Goal: Navigation & Orientation: Find specific page/section

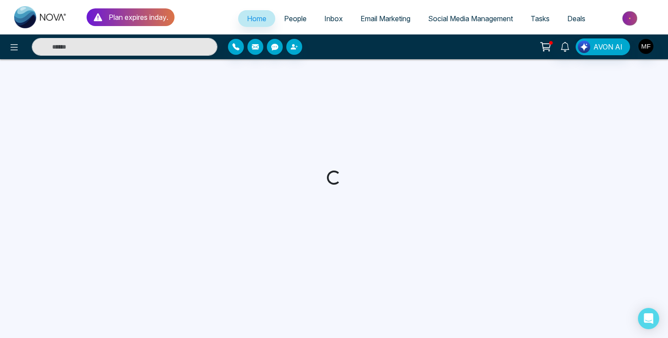
select select "*"
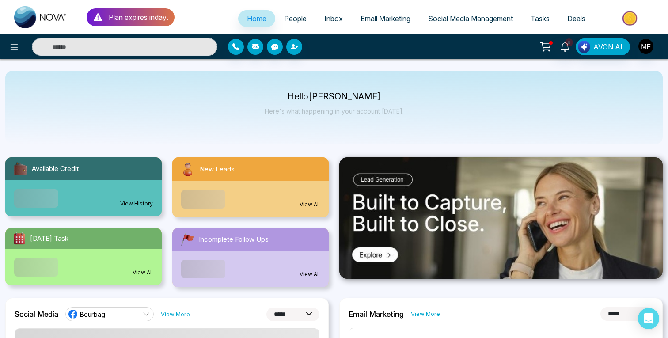
click at [100, 18] on icon at bounding box center [98, 17] width 8 height 8
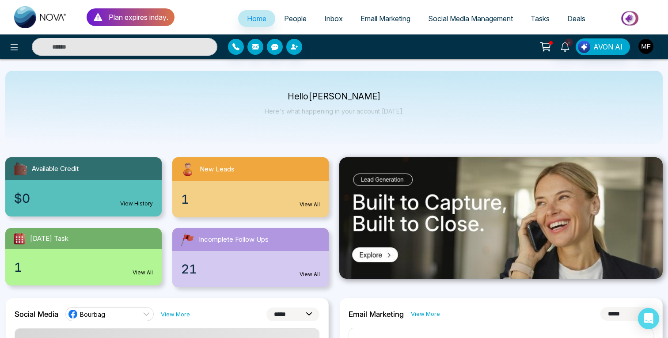
click at [99, 18] on icon at bounding box center [98, 17] width 8 height 8
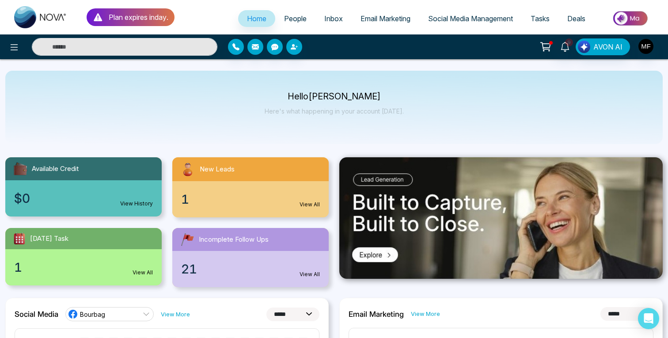
click at [144, 20] on p "Plan expires in day ." at bounding box center [139, 17] width 60 height 11
click at [284, 22] on span "People" at bounding box center [295, 18] width 23 height 9
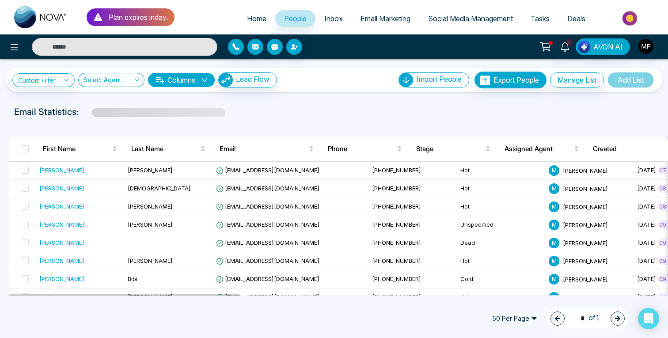
click at [330, 18] on span "Inbox" at bounding box center [333, 18] width 19 height 9
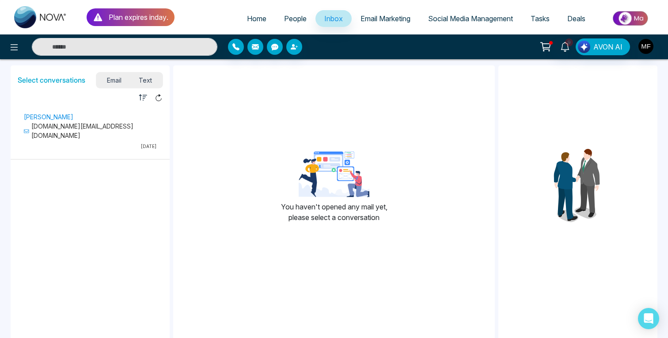
click at [380, 17] on span "Email Marketing" at bounding box center [386, 18] width 50 height 9
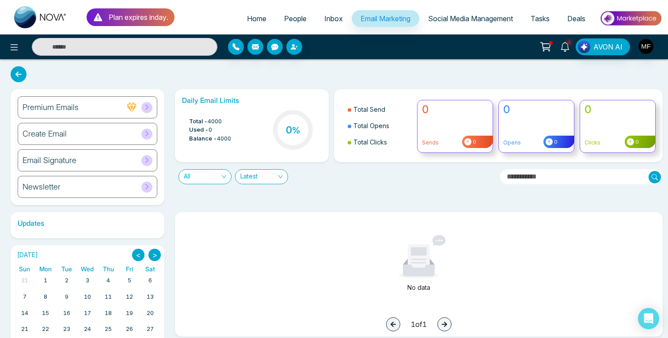
click at [569, 51] on link "9" at bounding box center [565, 45] width 21 height 15
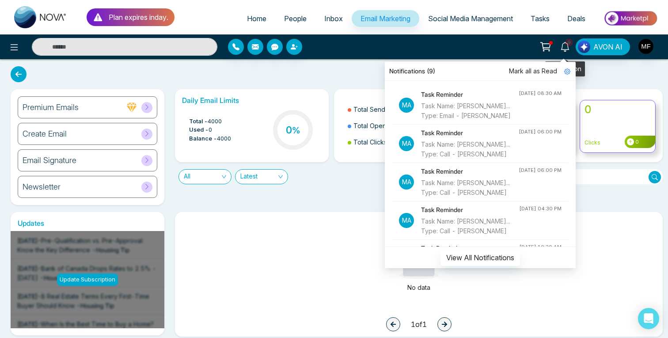
click at [543, 50] on icon at bounding box center [546, 47] width 12 height 12
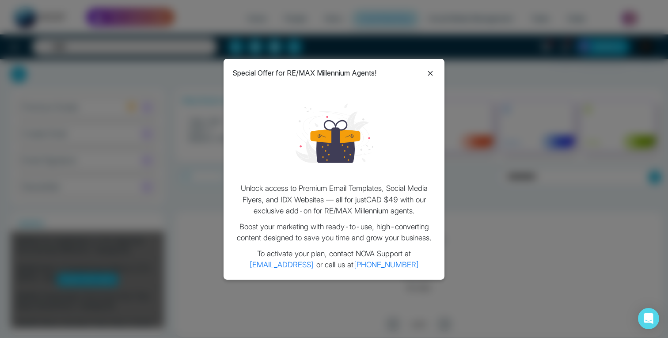
click at [429, 77] on icon at bounding box center [430, 73] width 11 height 11
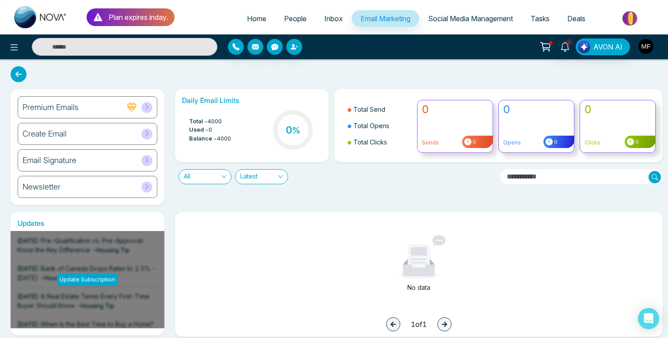
click at [641, 49] on img "button" at bounding box center [646, 46] width 15 height 15
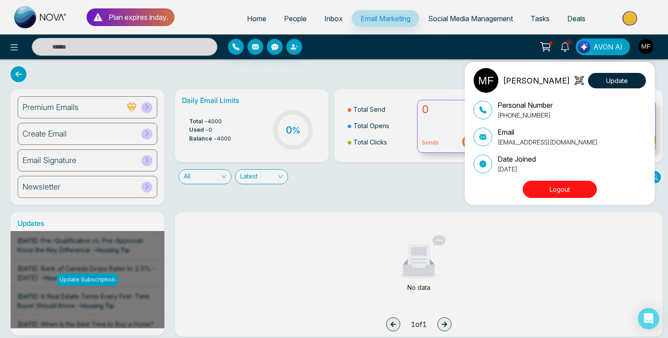
click at [630, 18] on div "[PERSON_NAME] Update Personal Number [PHONE_NUMBER] Email [EMAIL_ADDRESS][DOMAI…" at bounding box center [334, 169] width 668 height 338
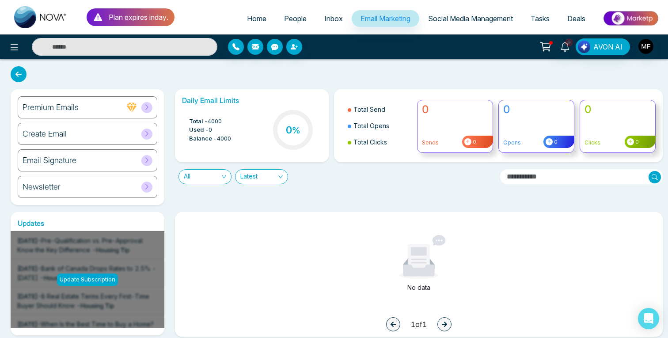
click at [630, 18] on img at bounding box center [631, 18] width 64 height 20
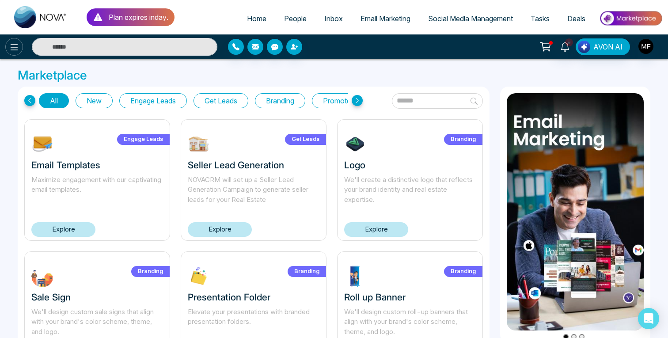
click at [16, 45] on icon at bounding box center [14, 47] width 11 height 11
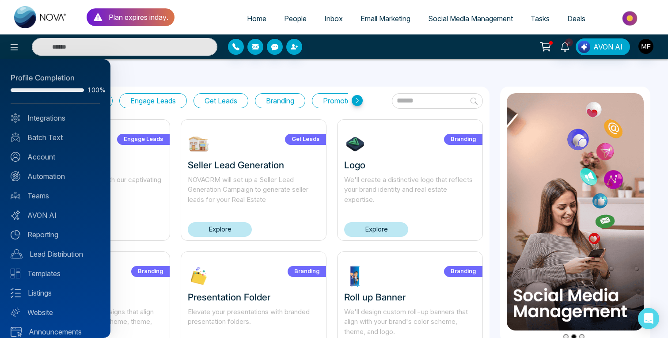
click at [42, 18] on div at bounding box center [334, 169] width 668 height 338
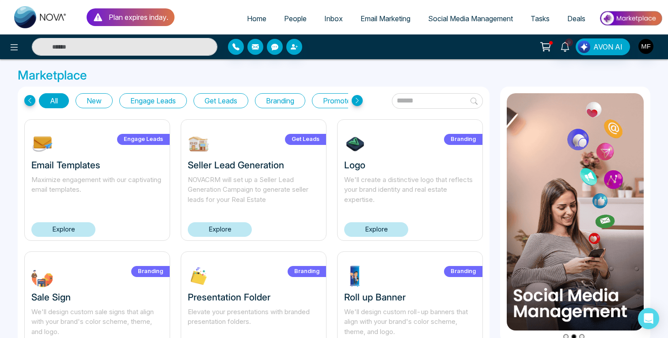
click at [32, 15] on img at bounding box center [40, 17] width 53 height 22
select select "*"
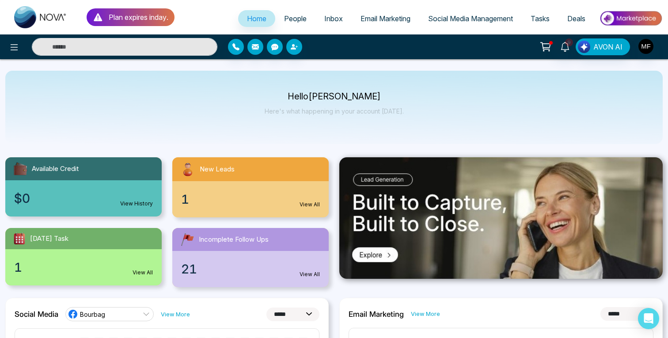
click at [289, 16] on span "People" at bounding box center [295, 18] width 23 height 9
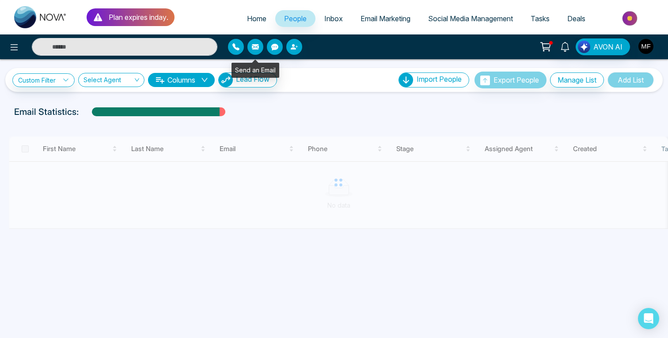
click at [237, 46] on icon "button" at bounding box center [236, 46] width 7 height 7
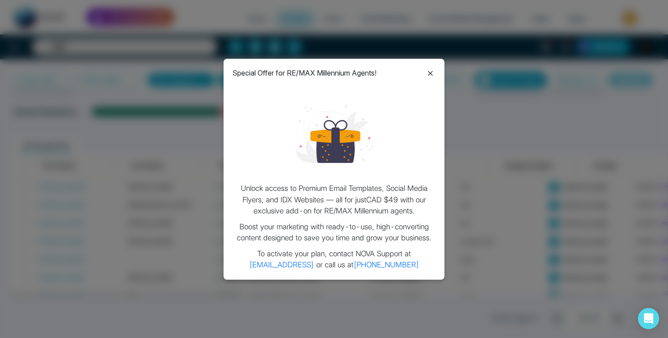
click at [431, 74] on icon at bounding box center [430, 73] width 5 height 5
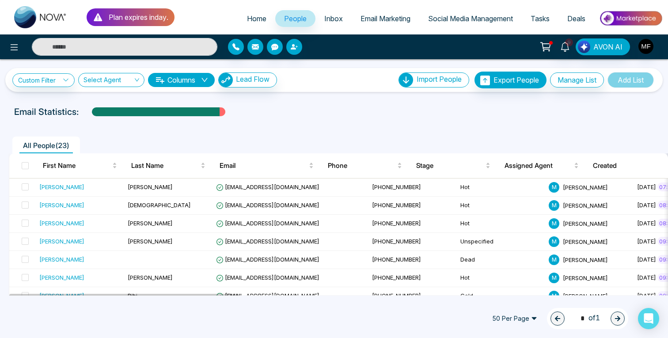
click at [255, 47] on icon "button" at bounding box center [255, 46] width 7 height 5
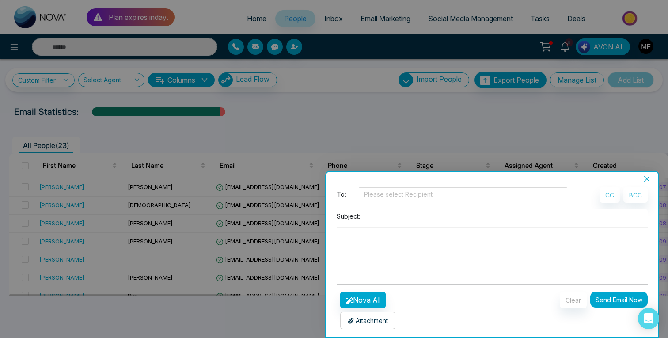
click at [650, 177] on icon "close" at bounding box center [647, 179] width 7 height 7
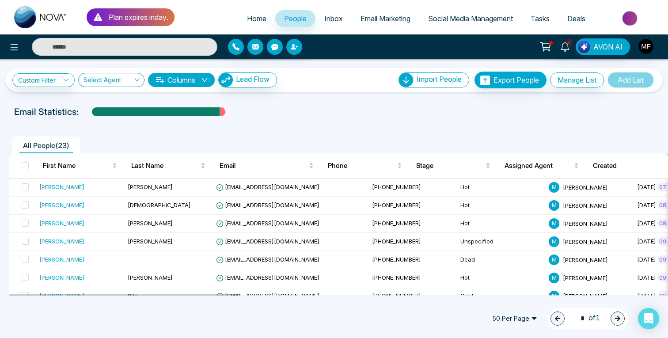
click at [271, 39] on div at bounding box center [306, 47] width 156 height 16
click at [271, 47] on icon "button" at bounding box center [274, 47] width 7 height 7
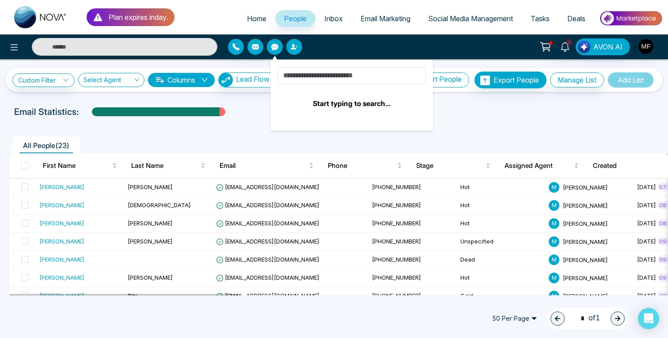
click at [253, 97] on div "Custom Filter Choose a filter Cancel Apply Select Agent Columns Lead Flow Impor…" at bounding box center [334, 177] width 668 height 237
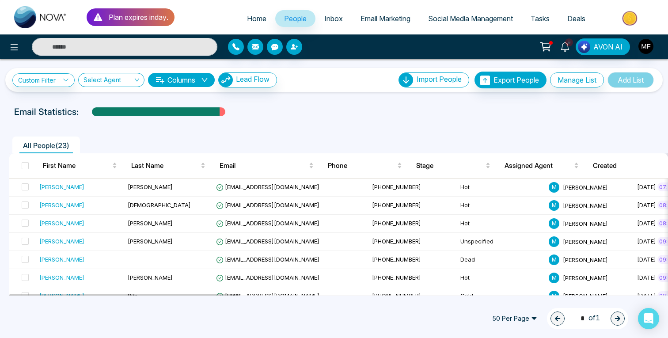
click at [324, 21] on span "Inbox" at bounding box center [333, 18] width 19 height 9
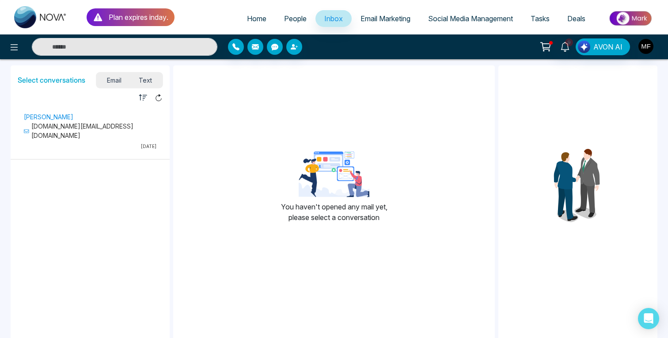
click at [447, 7] on ul "Home People Inbox Email Marketing Social Media Management Tasks Deals" at bounding box center [419, 19] width 488 height 24
click at [570, 45] on span "9" at bounding box center [569, 42] width 8 height 8
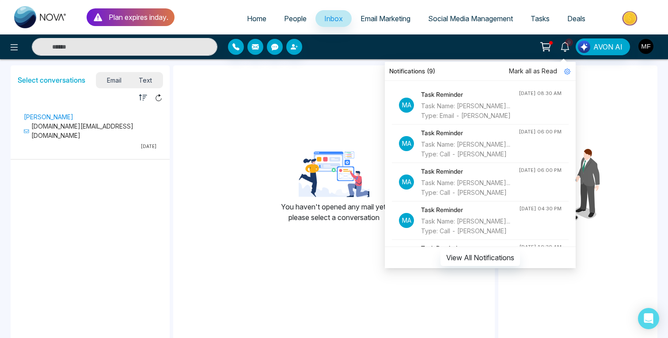
click at [322, 99] on div "You haven't opened any mail yet, please select a conversation" at bounding box center [334, 190] width 322 height 237
